Goal: Task Accomplishment & Management: Complete application form

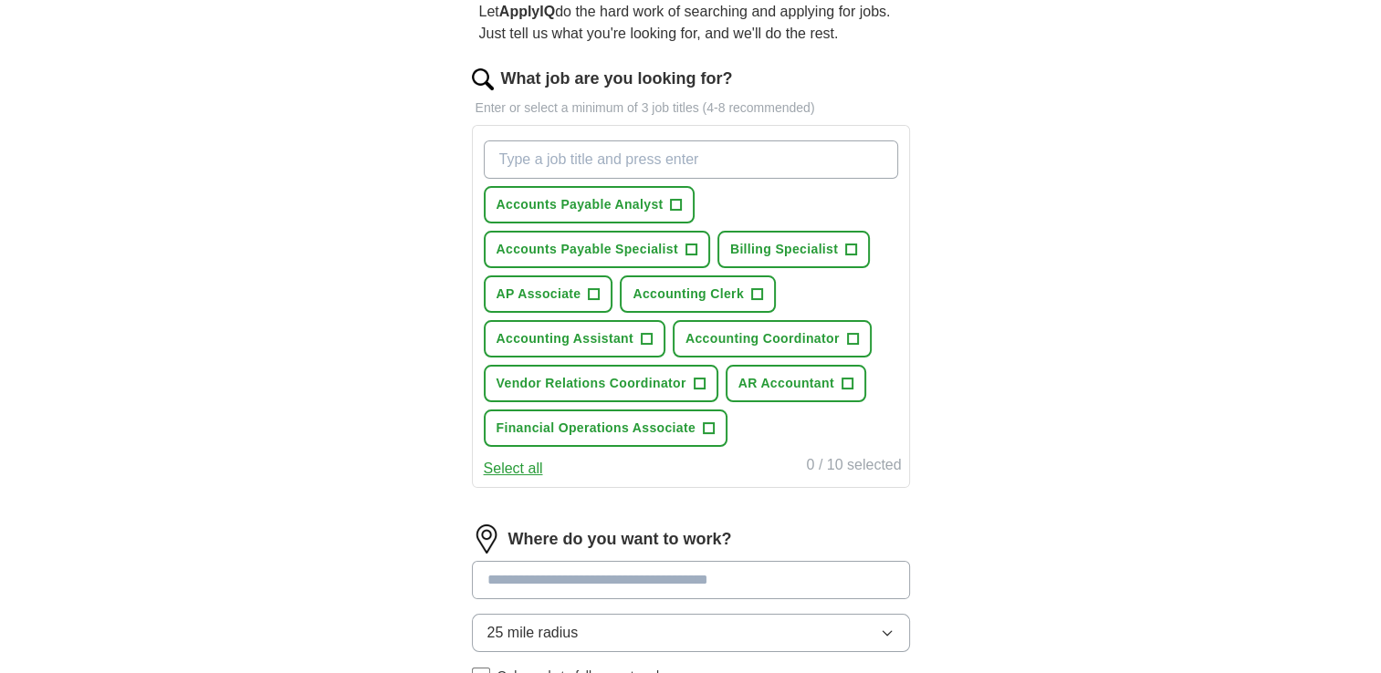
scroll to position [91, 0]
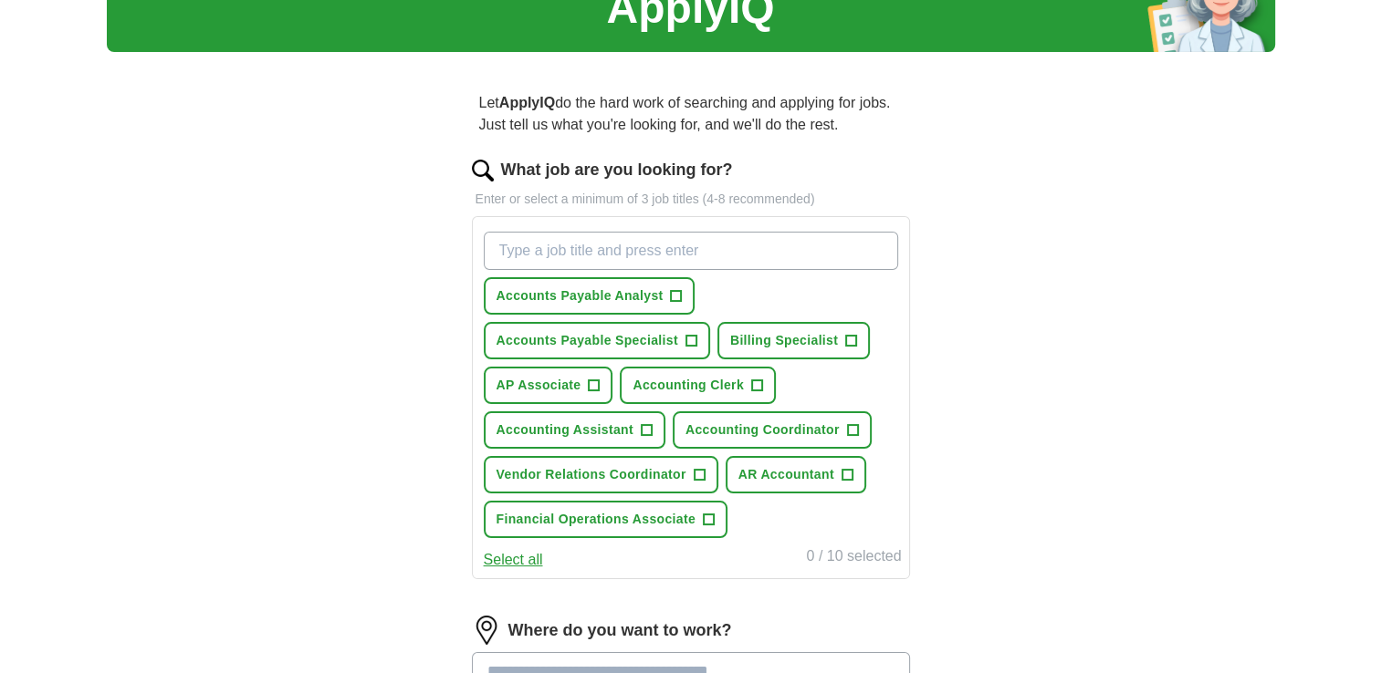
click at [651, 237] on input "What job are you looking for?" at bounding box center [691, 251] width 414 height 38
drag, startPoint x: 651, startPoint y: 237, endPoint x: 631, endPoint y: 250, distance: 23.0
click at [623, 252] on input "[MEDICAL_DATA] speci" at bounding box center [691, 251] width 414 height 38
type input "[MEDICAL_DATA] specialist"
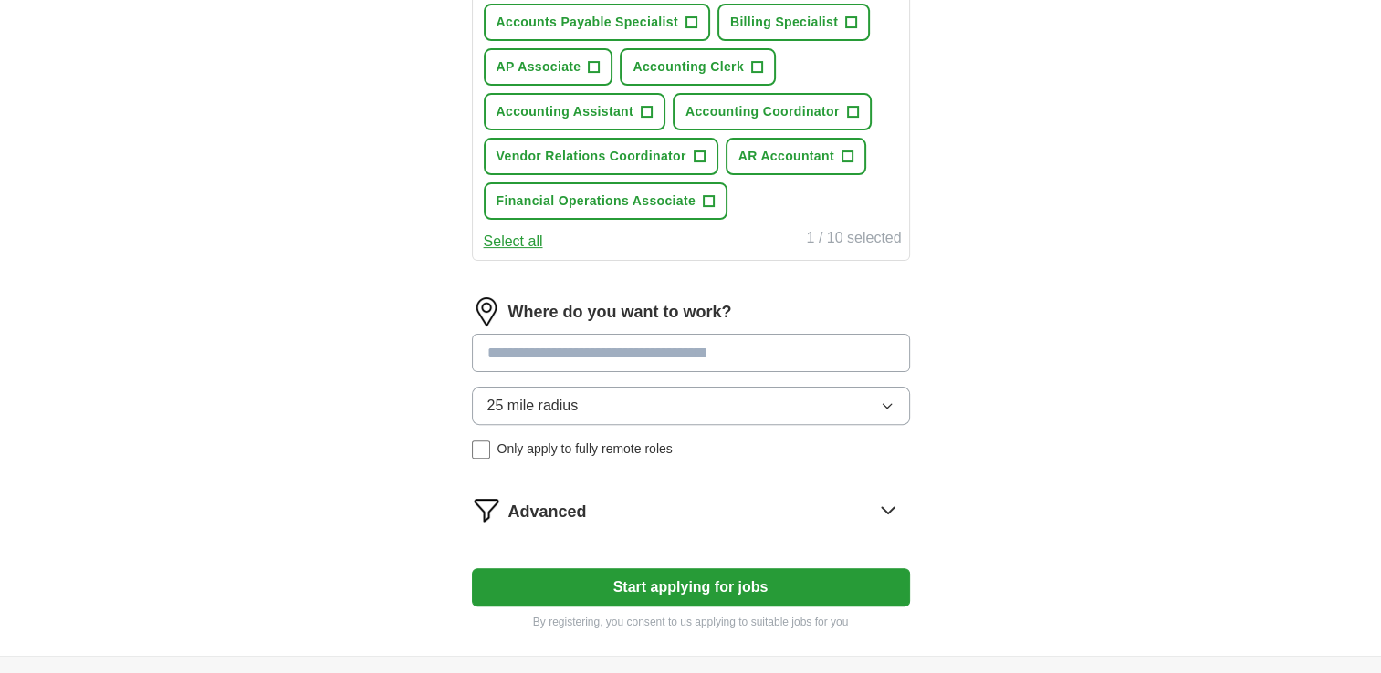
scroll to position [456, 0]
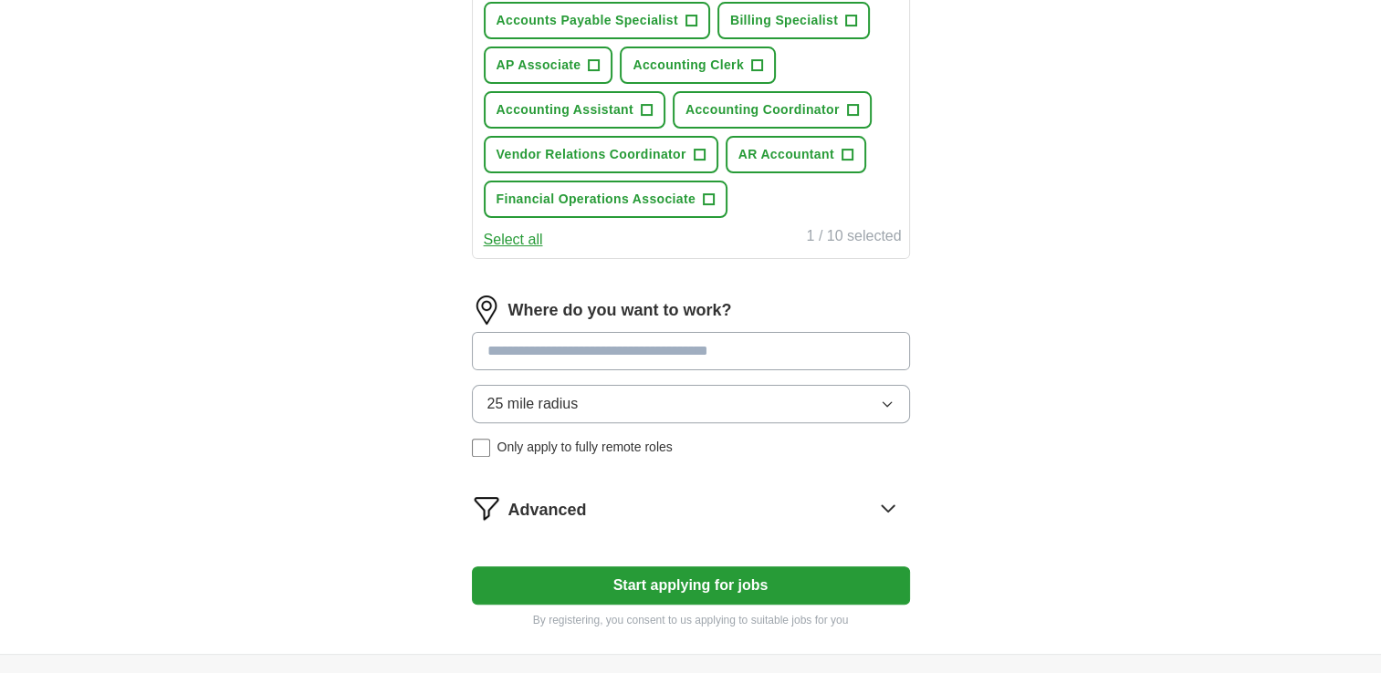
click at [746, 332] on input at bounding box center [691, 351] width 438 height 38
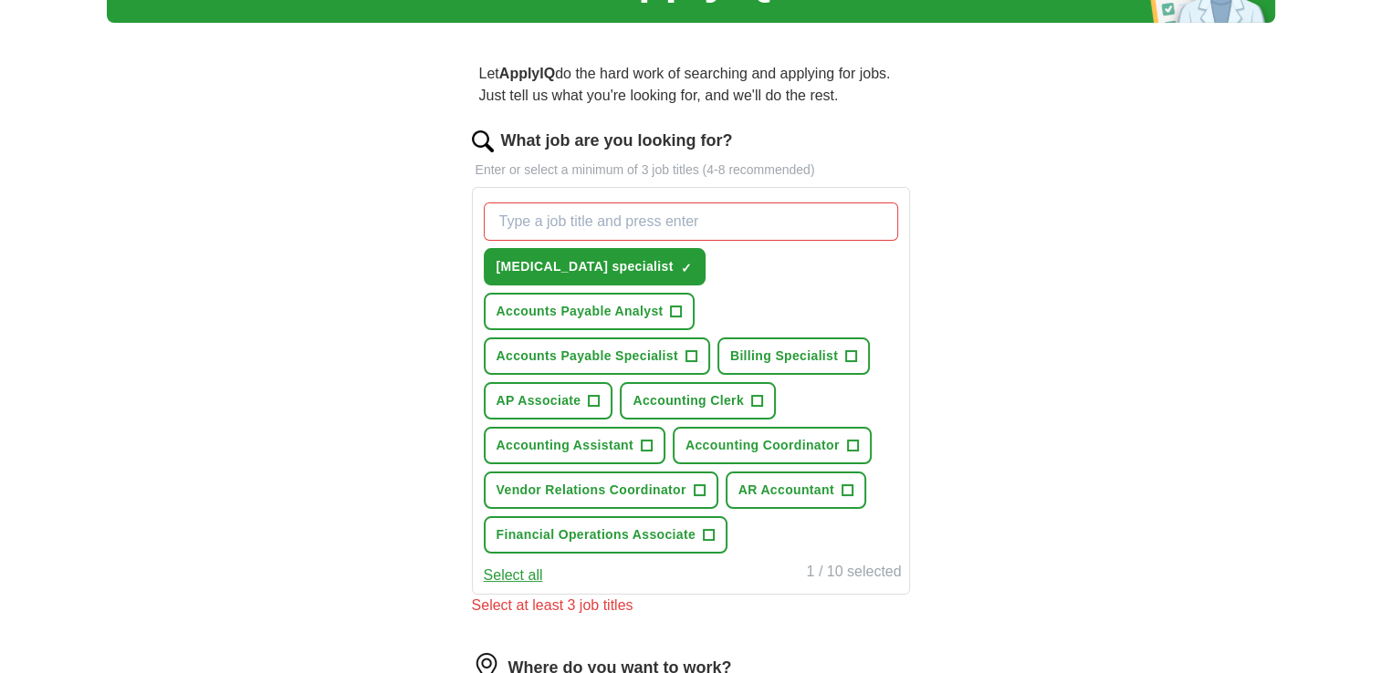
scroll to position [91, 0]
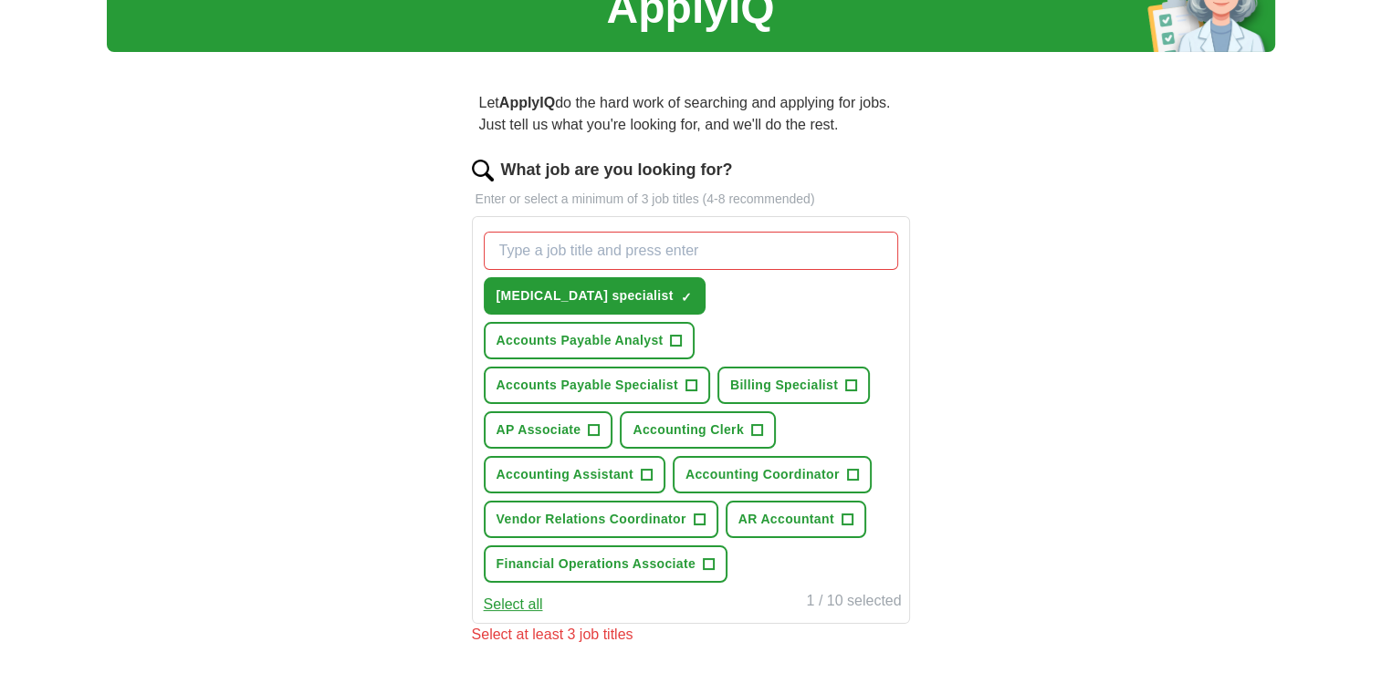
click at [712, 246] on input "What job are you looking for?" at bounding box center [691, 251] width 414 height 38
type input "[MEDICAL_DATA] Counselor"
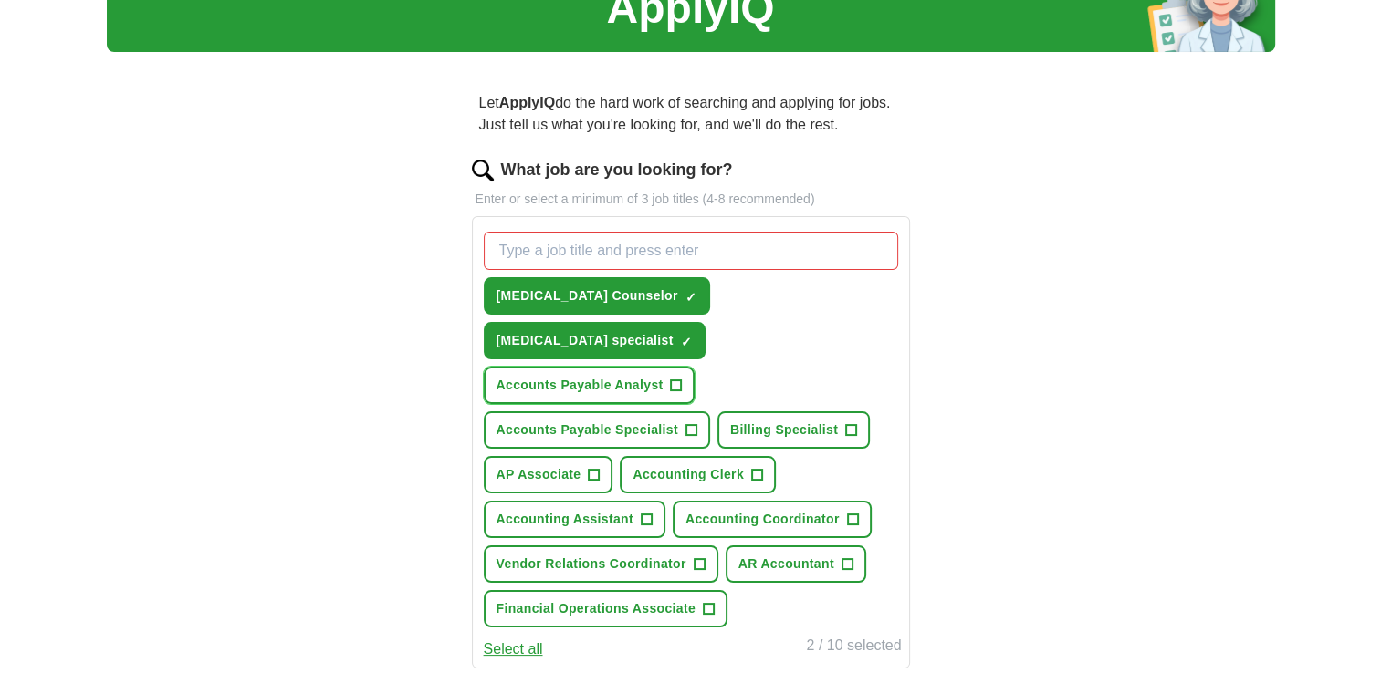
click at [676, 379] on span "+" at bounding box center [676, 386] width 11 height 15
click at [684, 367] on button "Accounts Payable Analyst ✓ ×" at bounding box center [590, 385] width 212 height 37
click at [688, 423] on span "+" at bounding box center [690, 430] width 11 height 15
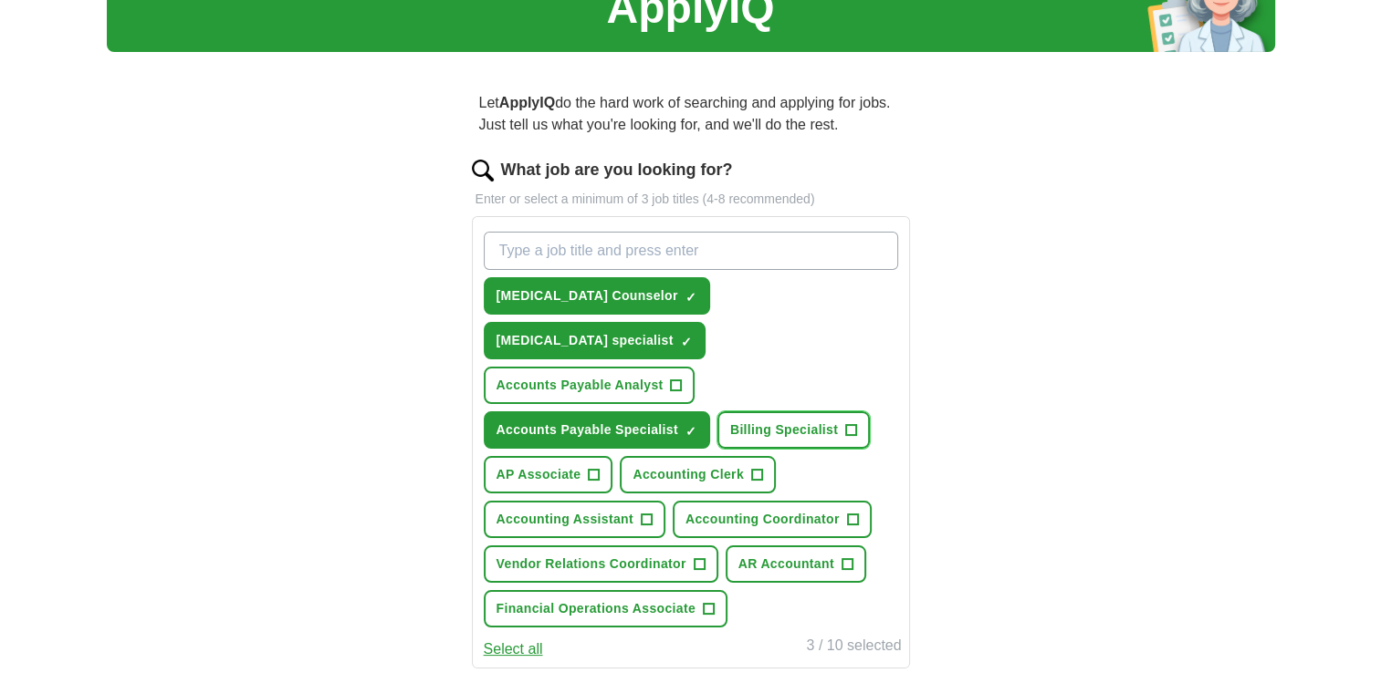
click at [848, 423] on span "+" at bounding box center [851, 430] width 11 height 15
click at [755, 468] on span "+" at bounding box center [756, 475] width 11 height 15
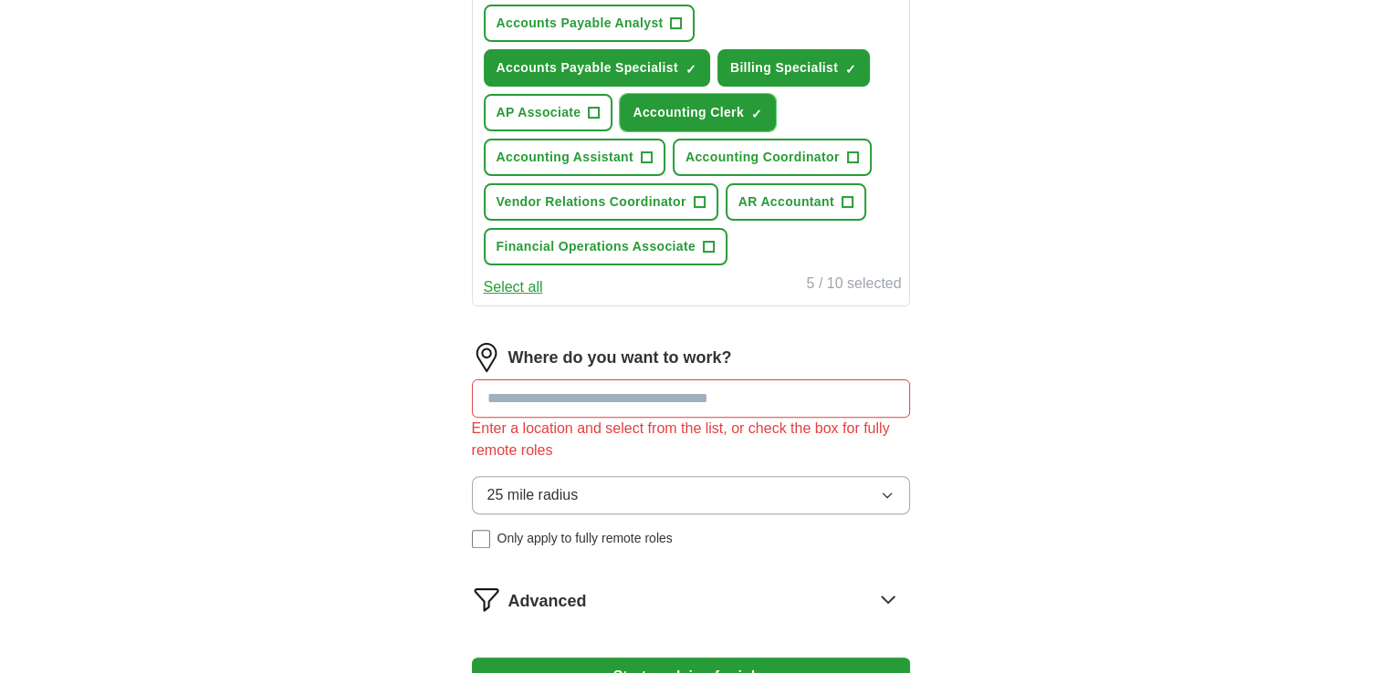
scroll to position [456, 0]
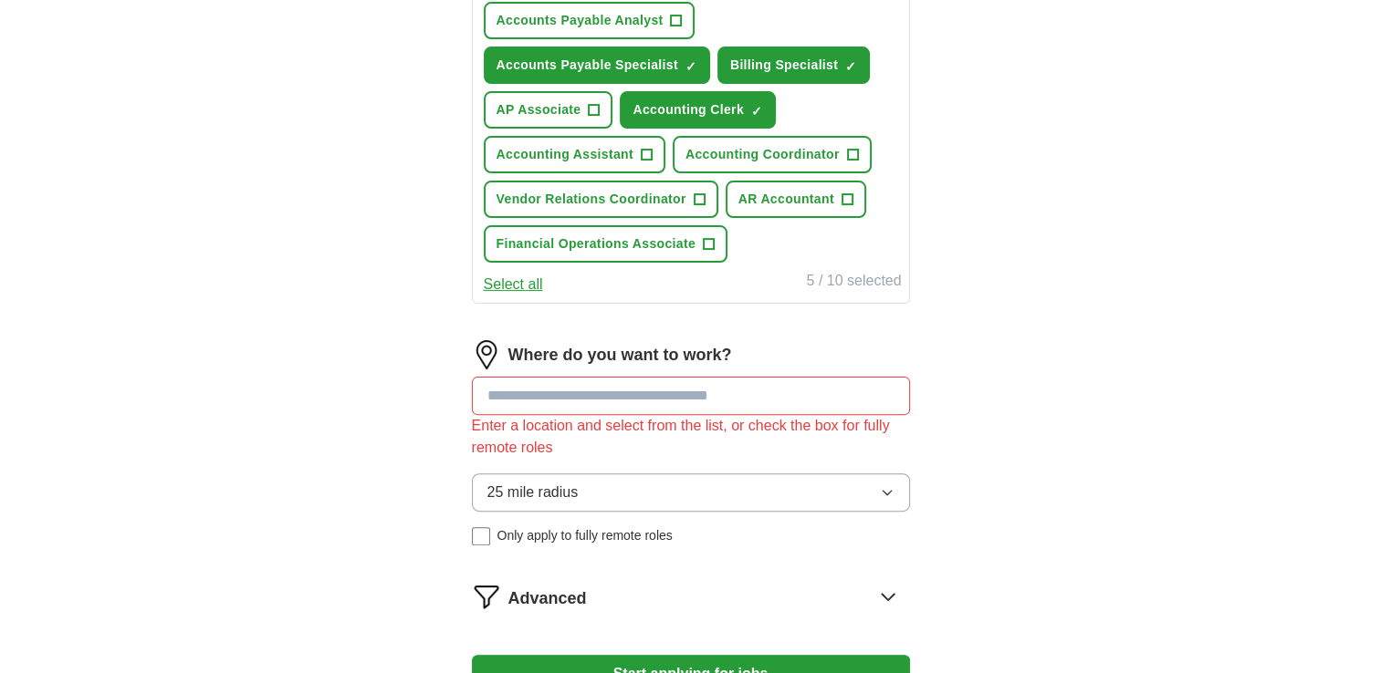
click at [757, 377] on input at bounding box center [691, 396] width 438 height 38
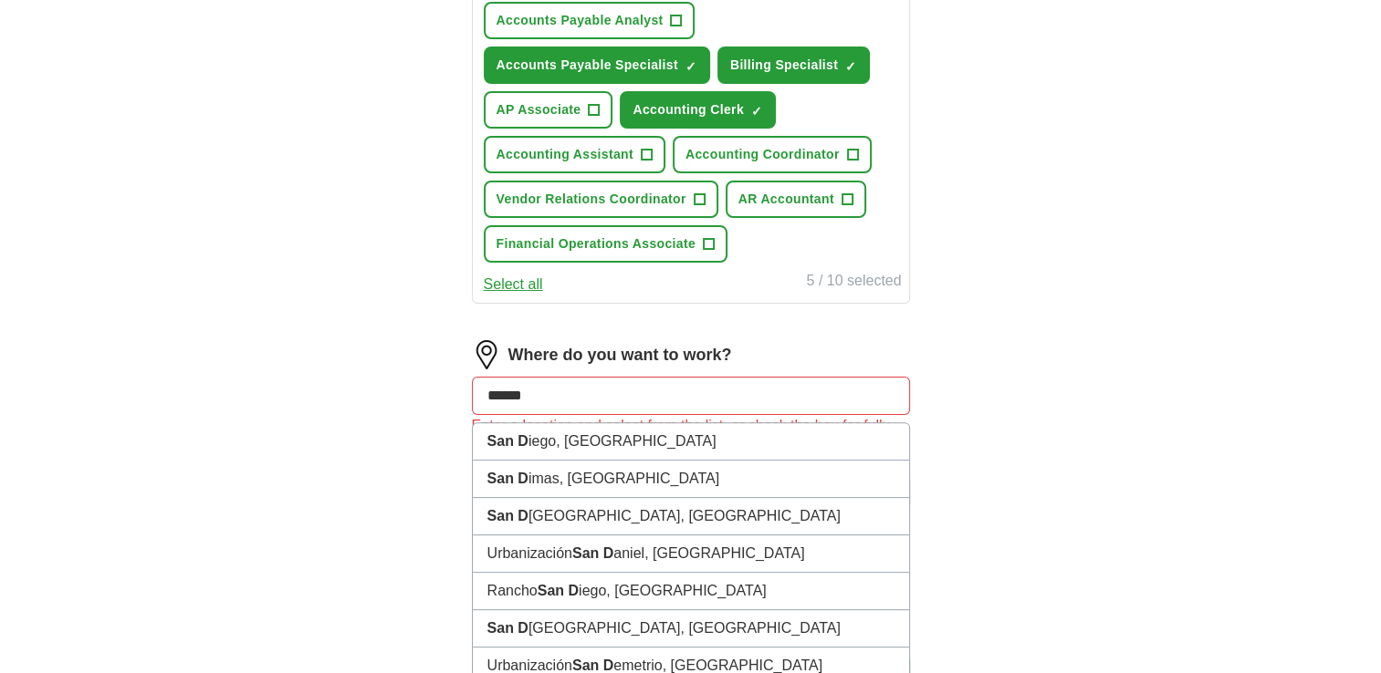
type input "*******"
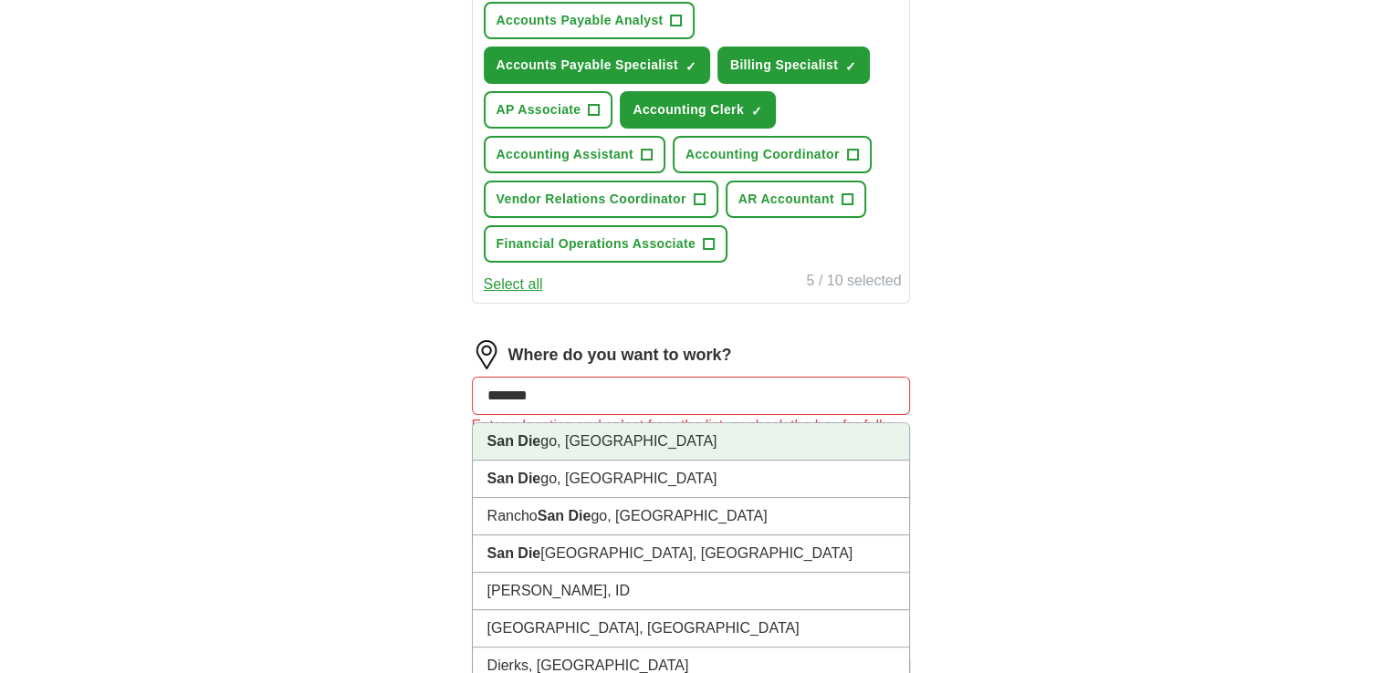
click at [569, 423] on li "[GEOGRAPHIC_DATA], [GEOGRAPHIC_DATA]" at bounding box center [691, 441] width 436 height 37
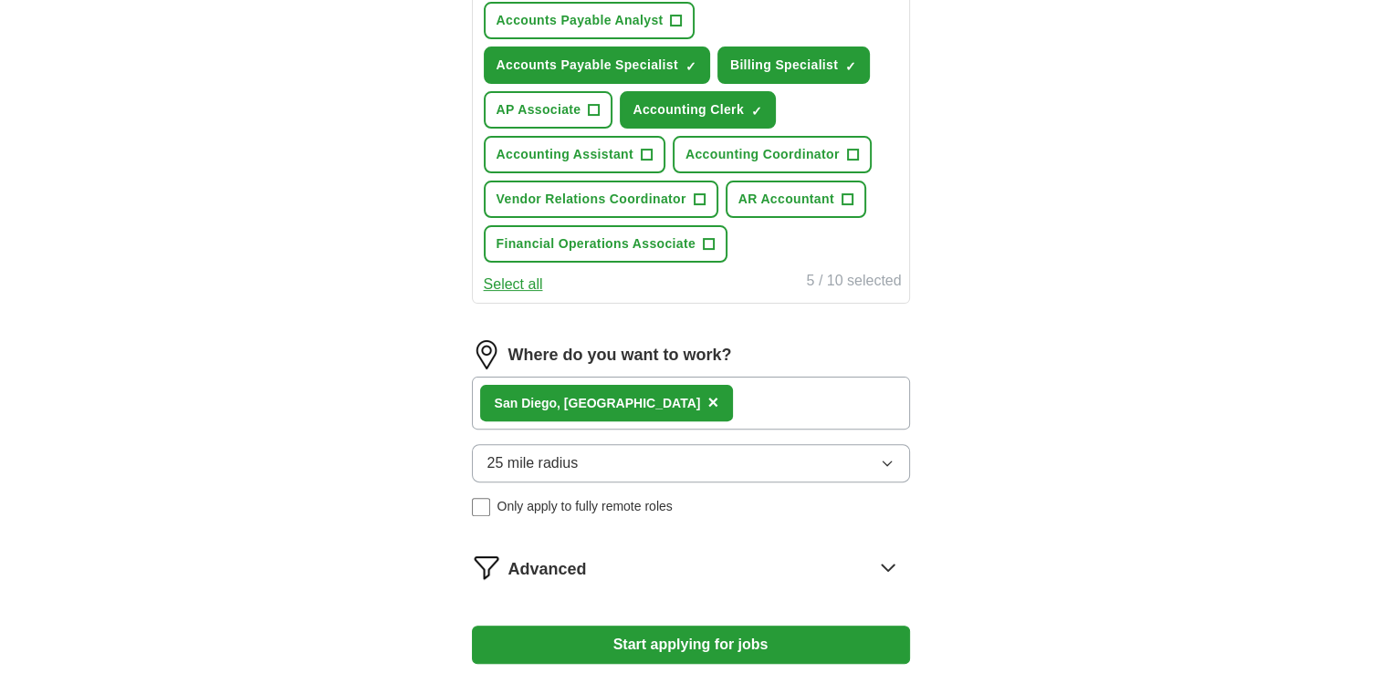
click at [891, 456] on icon "button" at bounding box center [887, 463] width 15 height 15
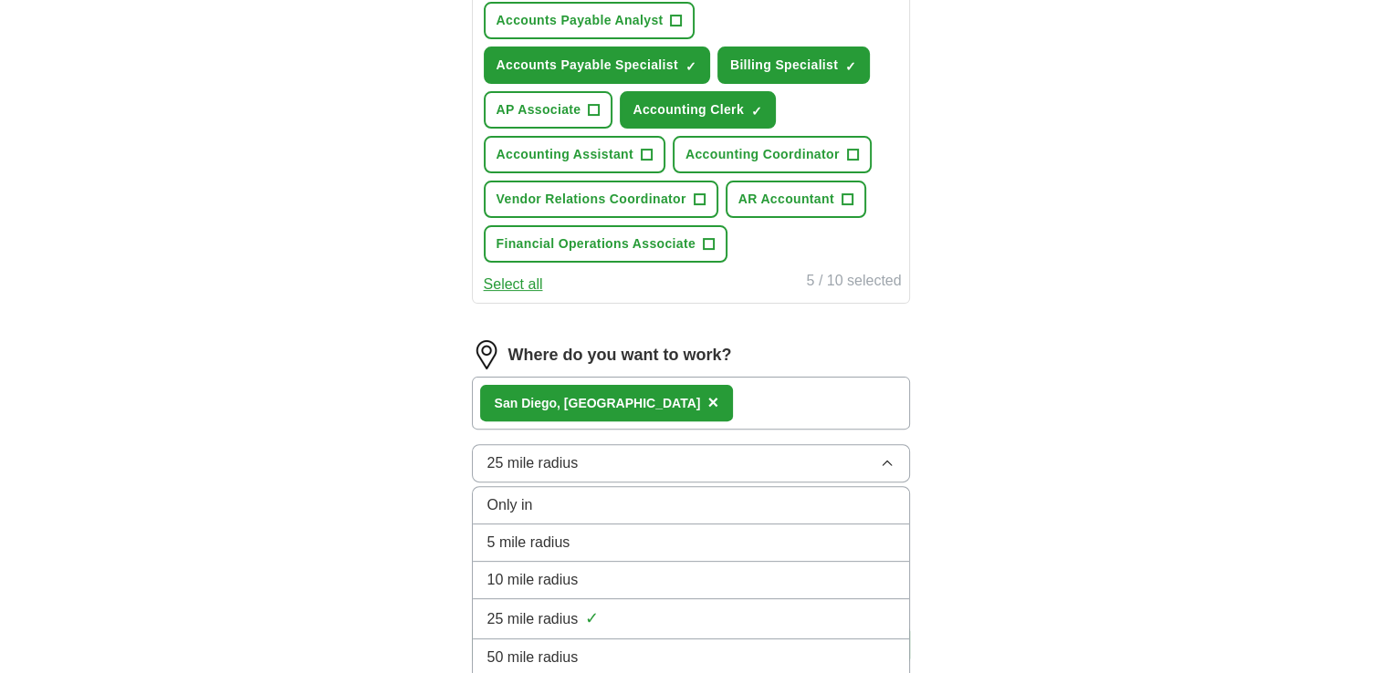
click at [759, 640] on li "50 mile radius" at bounding box center [691, 658] width 436 height 37
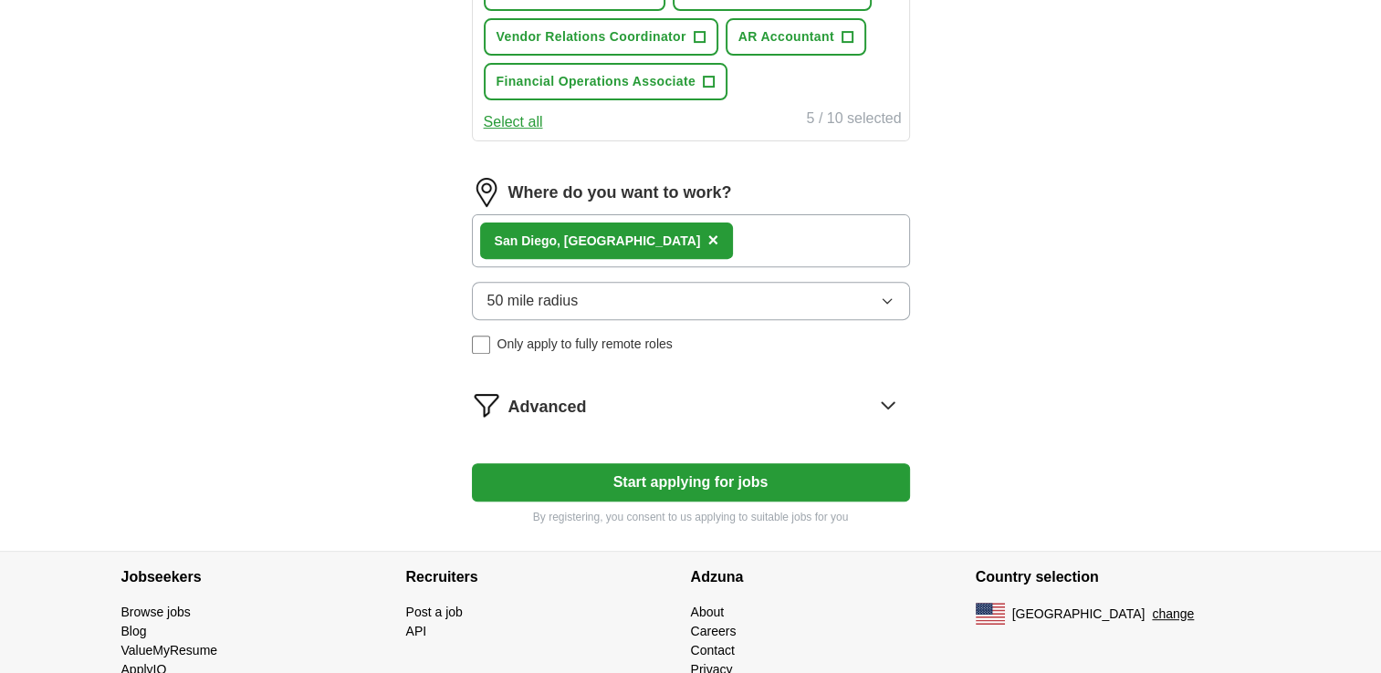
scroll to position [628, 0]
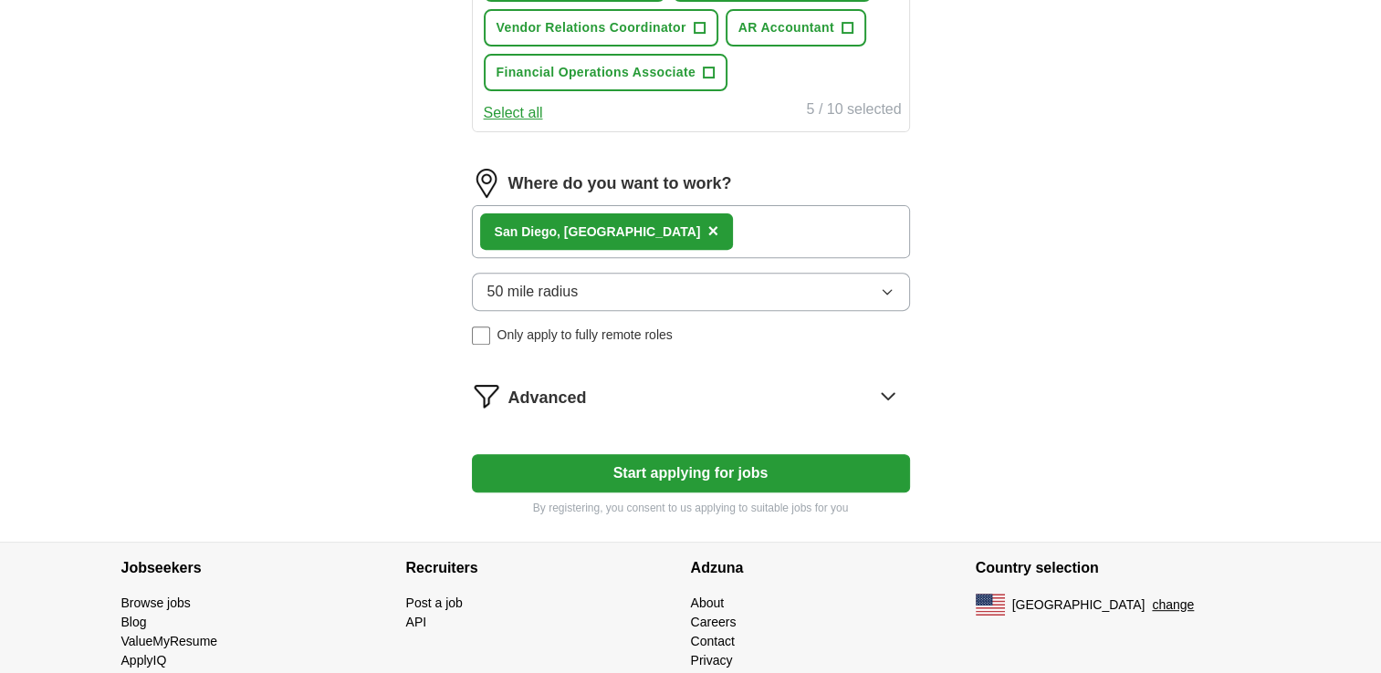
click at [679, 454] on button "Start applying for jobs" at bounding box center [691, 473] width 438 height 38
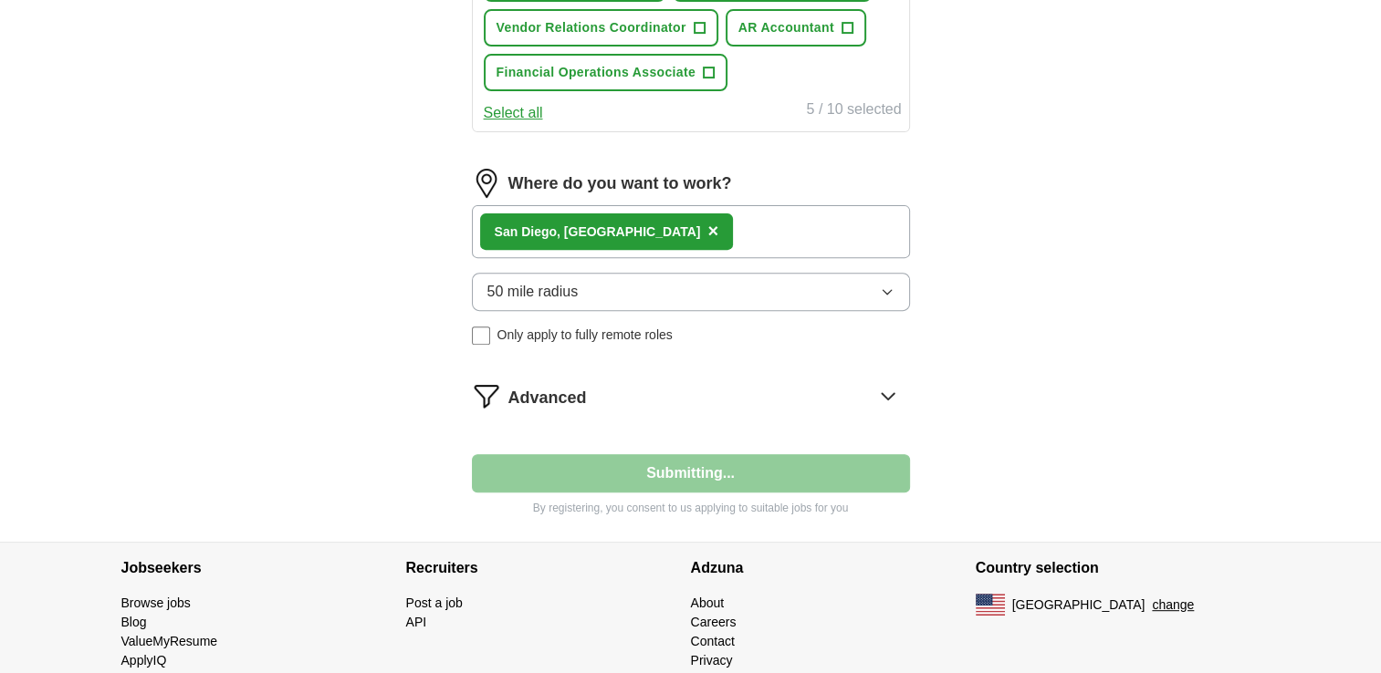
select select "**"
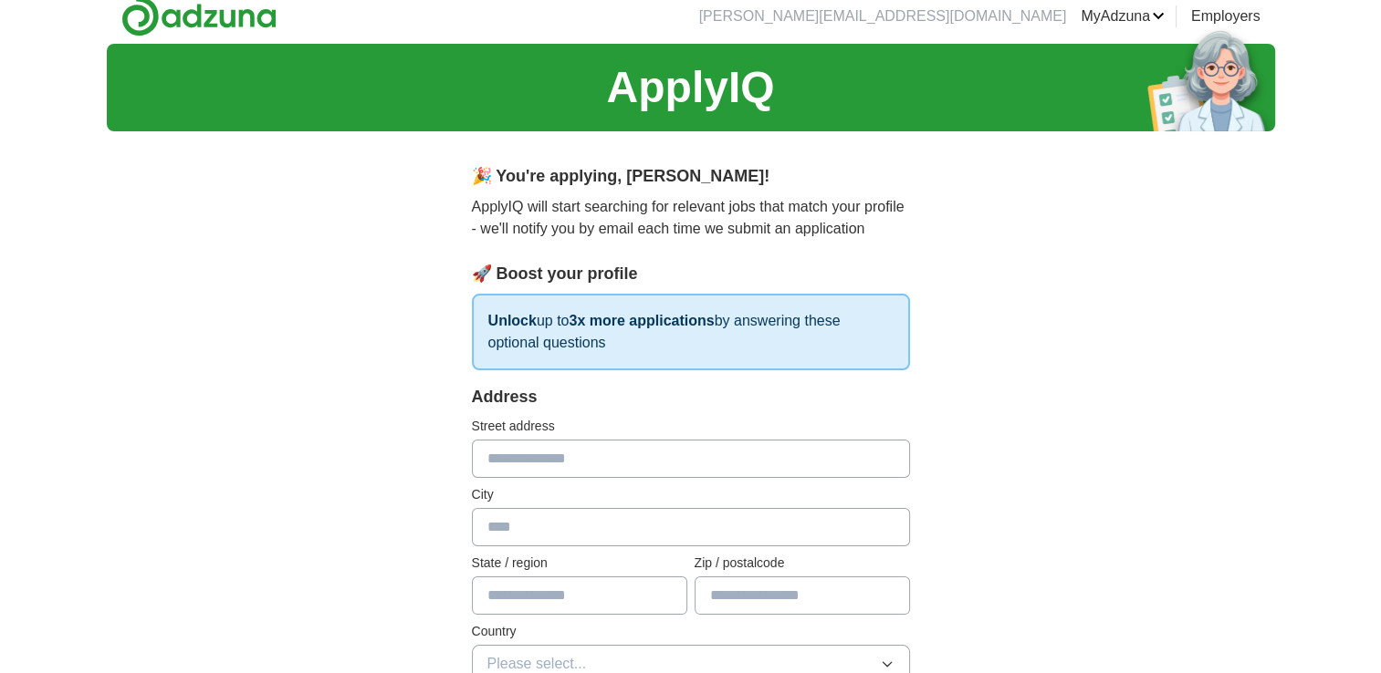
scroll to position [11, 0]
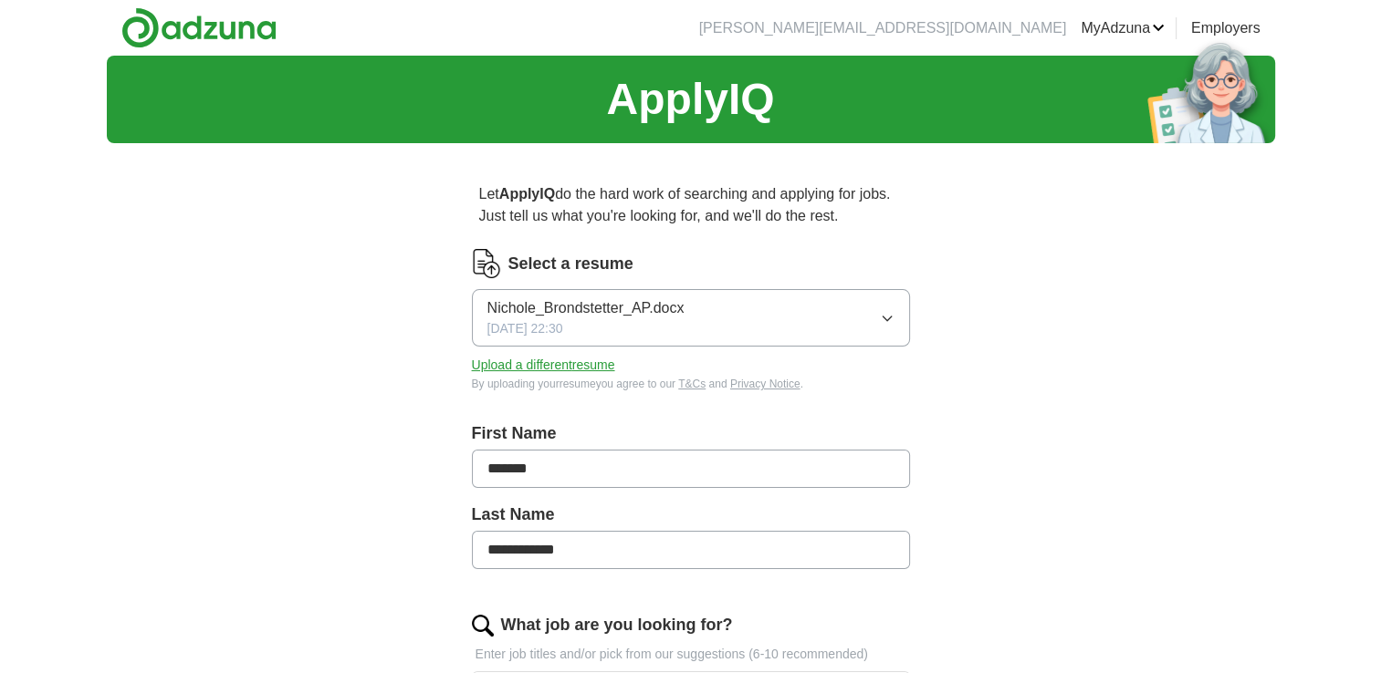
click at [880, 317] on icon "button" at bounding box center [887, 318] width 15 height 15
click at [871, 318] on button "Nichole_Brondstetter_AP.docx 10/13/2025, 22:30" at bounding box center [691, 317] width 438 height 57
click at [602, 265] on label "Select a resume" at bounding box center [570, 264] width 125 height 25
click at [563, 363] on button "Upload a different resume" at bounding box center [543, 365] width 143 height 19
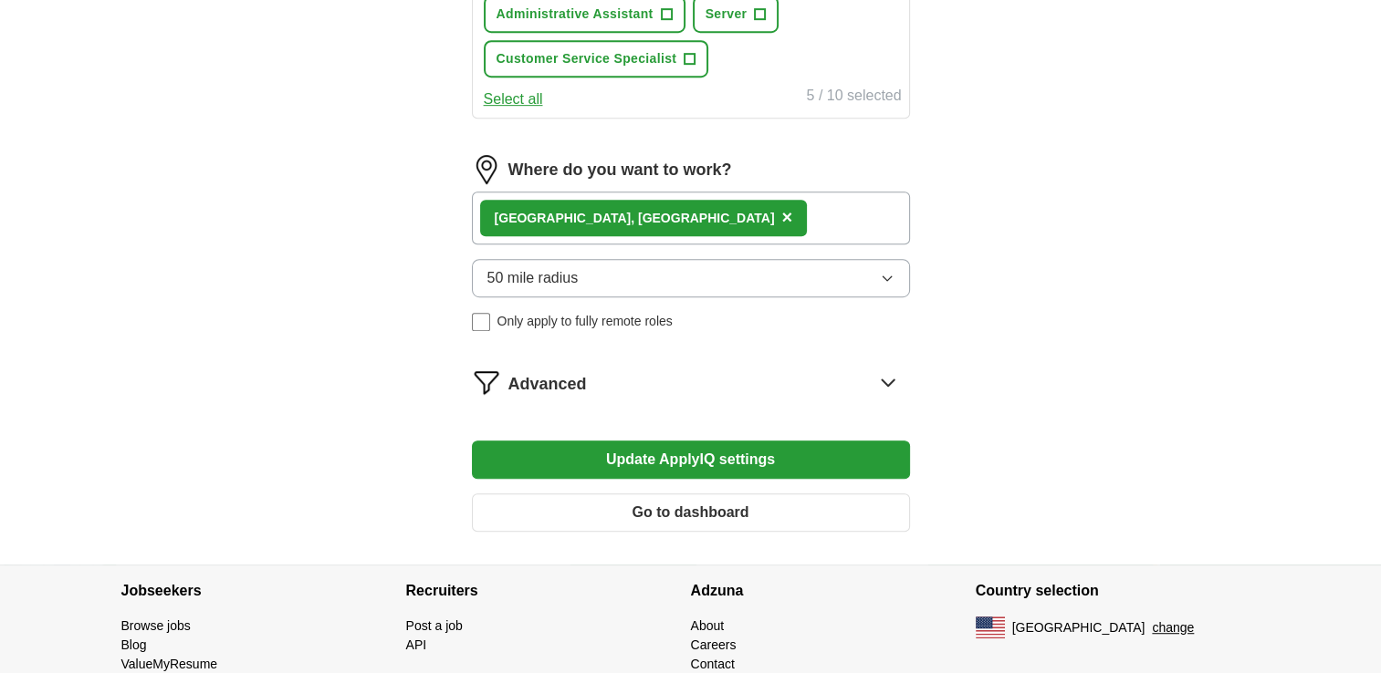
scroll to position [984, 0]
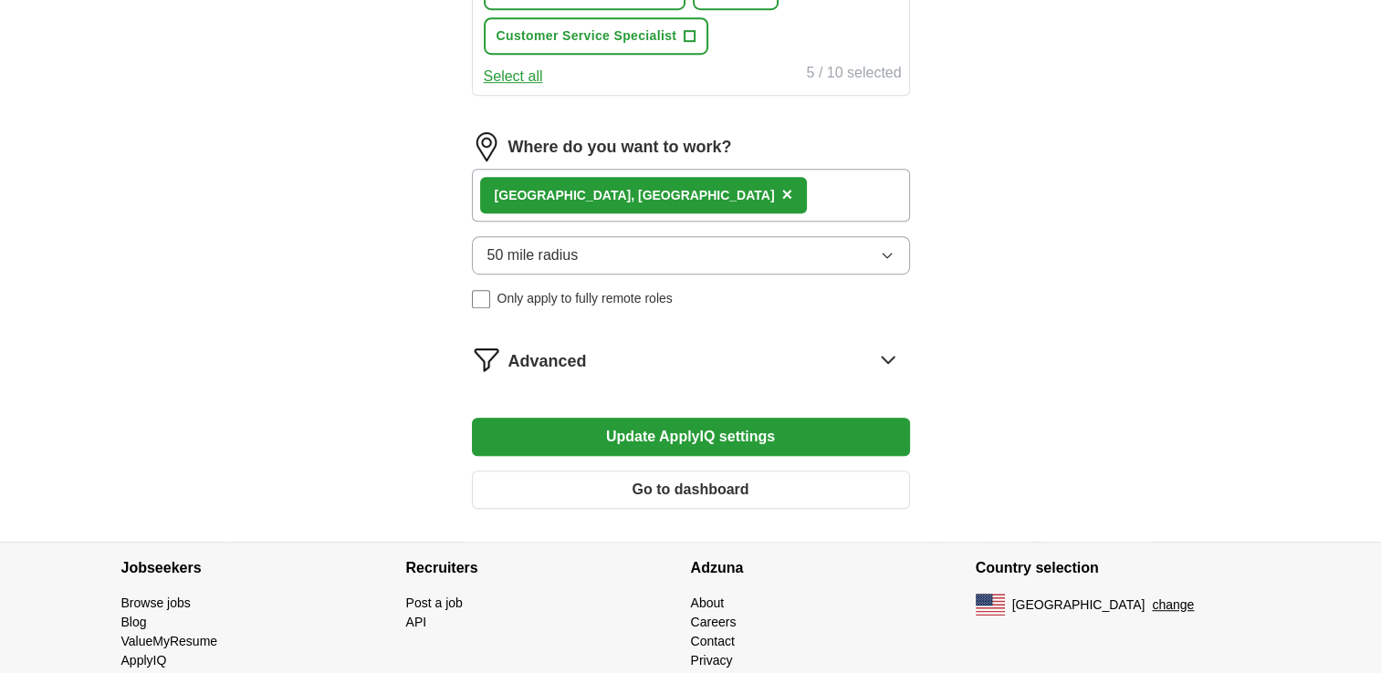
click at [642, 418] on button "Update ApplyIQ settings" at bounding box center [691, 437] width 438 height 38
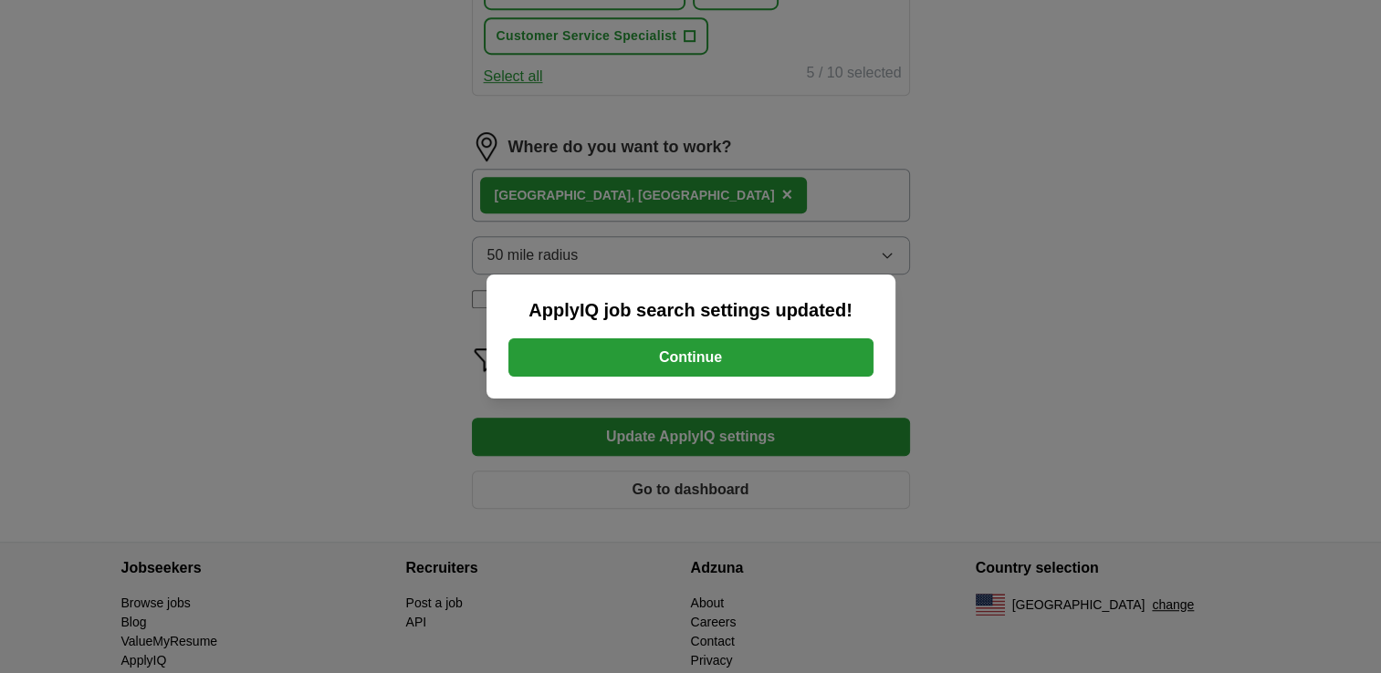
click at [659, 356] on button "Continue" at bounding box center [690, 358] width 365 height 38
